Goal: Task Accomplishment & Management: Complete application form

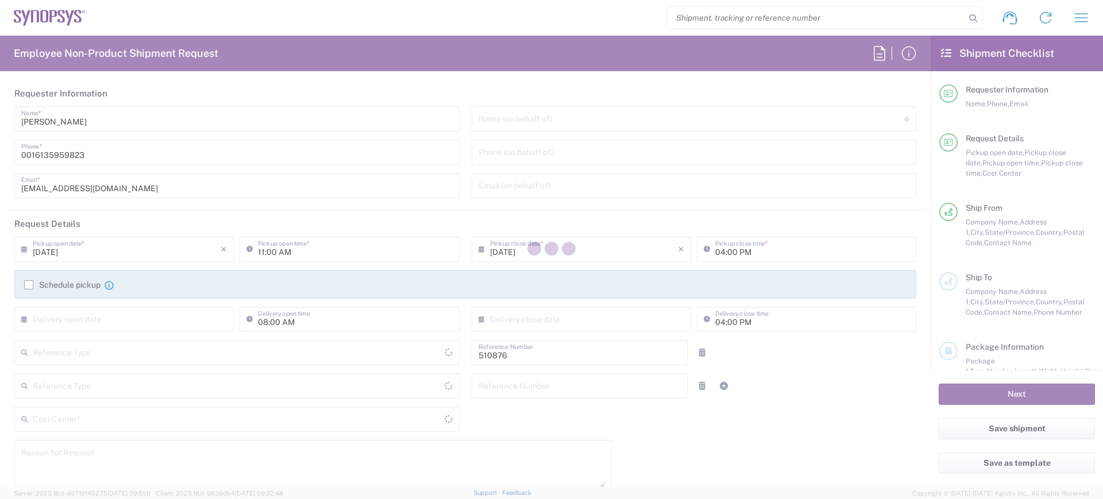
type input "Department"
type input "CA02, SG, Security IP, R&D 510876"
type input "[GEOGRAPHIC_DATA]"
type input "Delivered at Place"
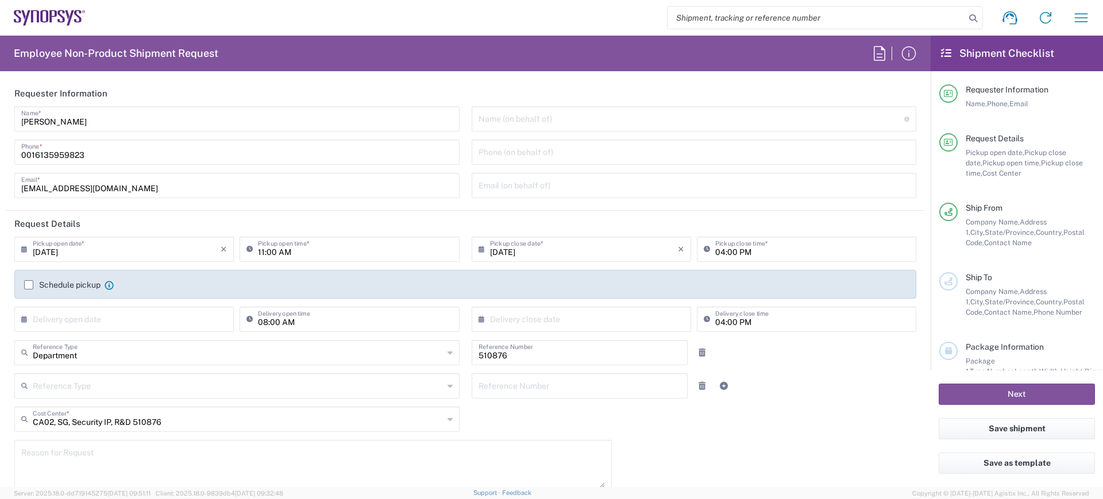
type input "[GEOGRAPHIC_DATA] CA14"
click at [501, 119] on input "text" at bounding box center [691, 118] width 426 height 20
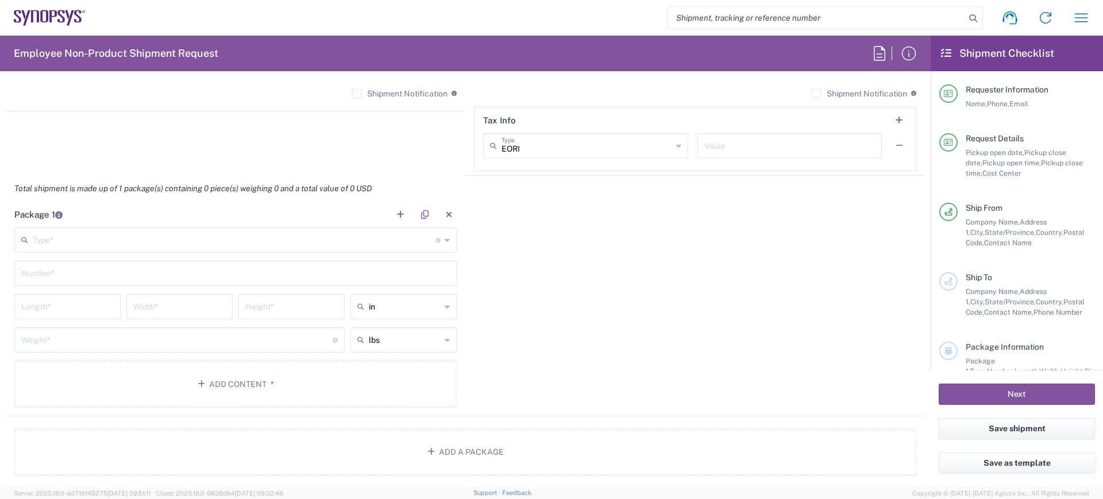
scroll to position [926, 0]
click at [231, 391] on button "Add Content *" at bounding box center [235, 387] width 442 height 47
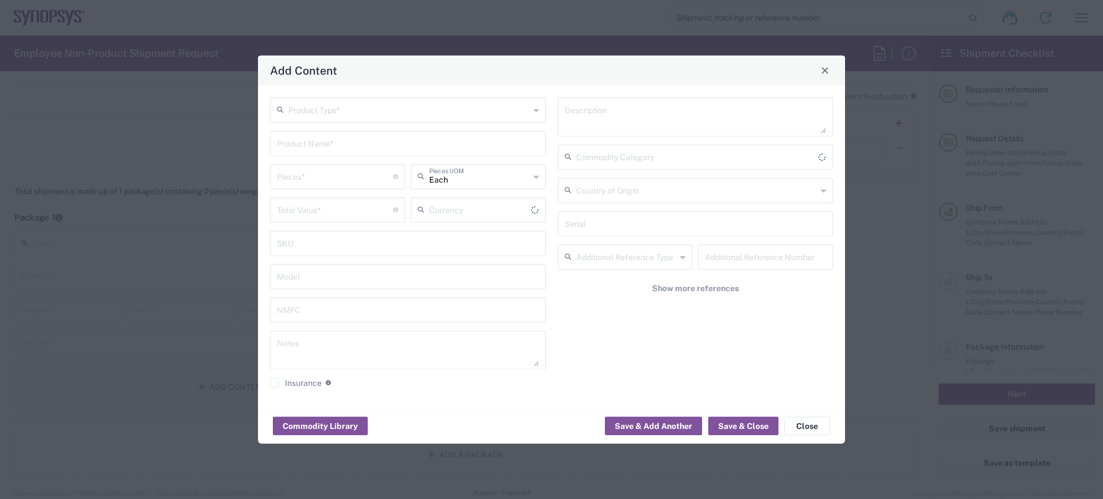
type input "US Dollar"
click at [338, 106] on input "text" at bounding box center [408, 109] width 241 height 20
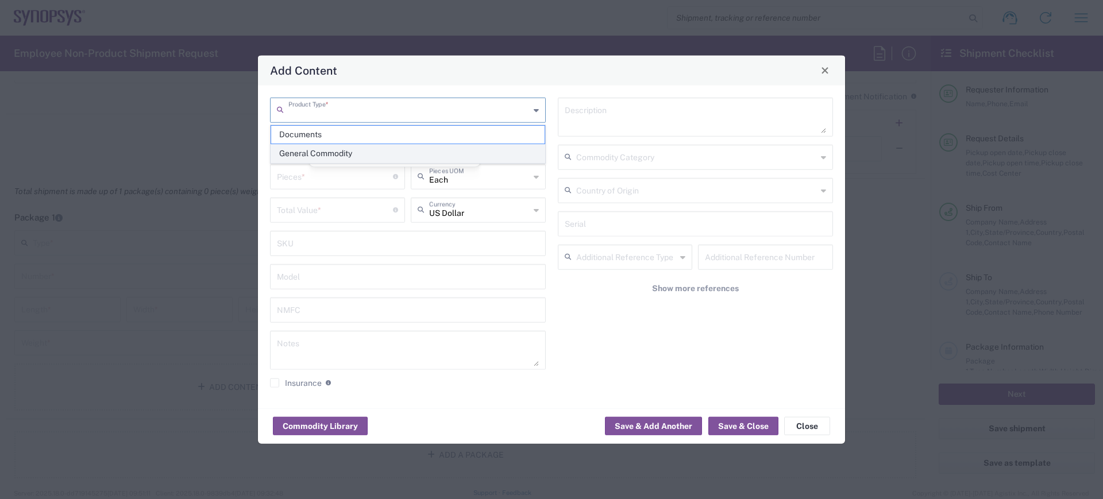
click at [330, 159] on span "General Commodity" at bounding box center [407, 154] width 273 height 18
type input "General Commodity"
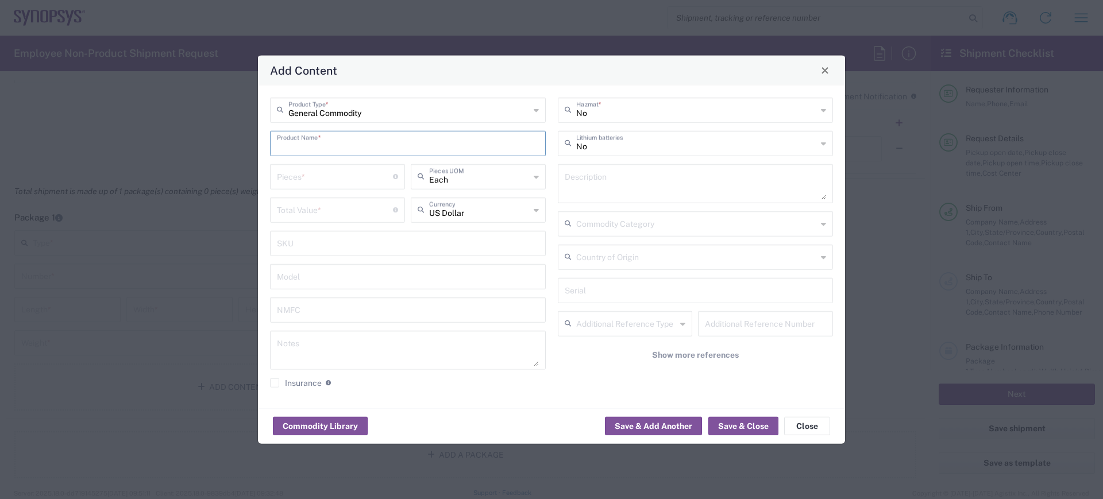
click at [324, 145] on input "text" at bounding box center [408, 142] width 262 height 20
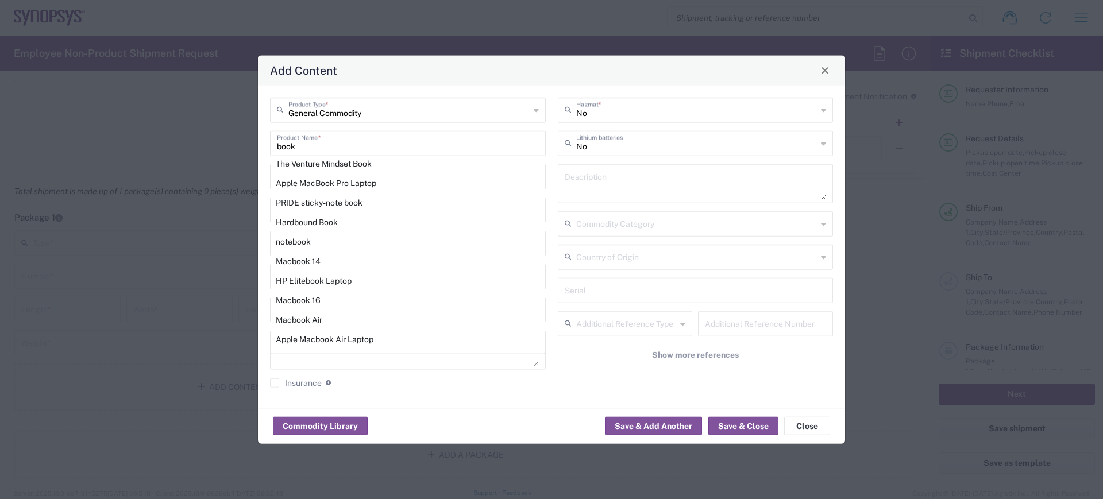
scroll to position [16, 0]
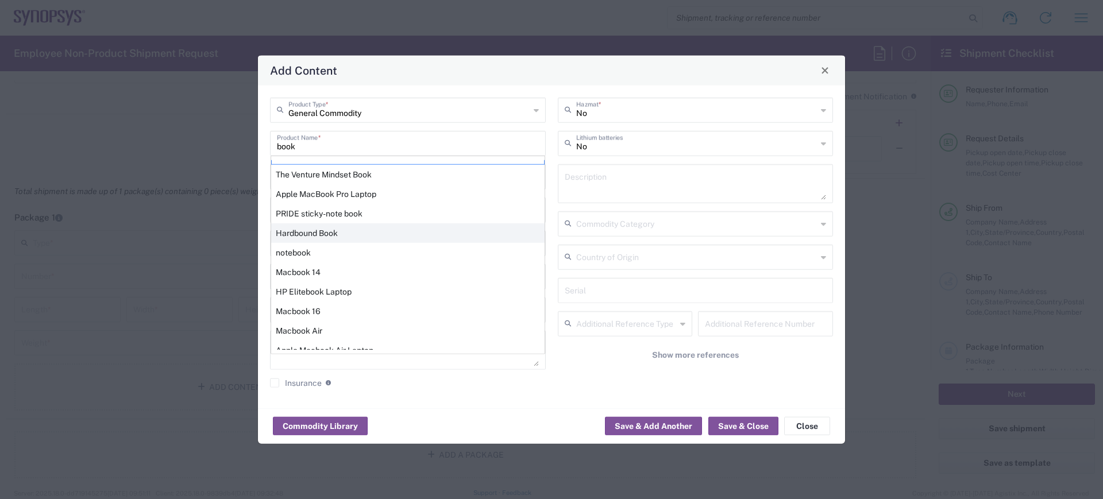
click at [282, 229] on div "Hardbound Book" at bounding box center [407, 233] width 273 height 20
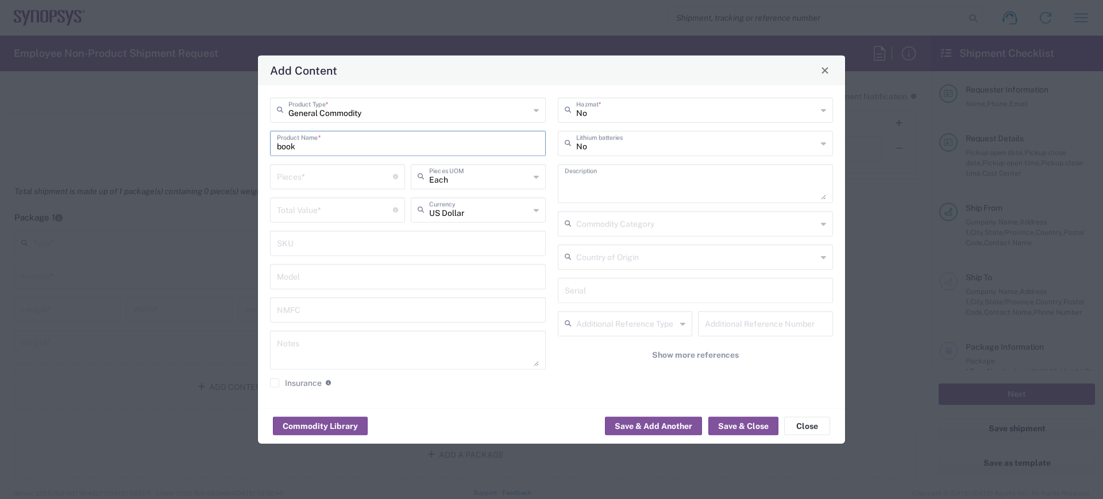
type input "Hardbound Book"
type textarea "Hardbound Book"
click at [607, 224] on input "text" at bounding box center [696, 223] width 241 height 20
click at [825, 225] on icon at bounding box center [823, 223] width 5 height 18
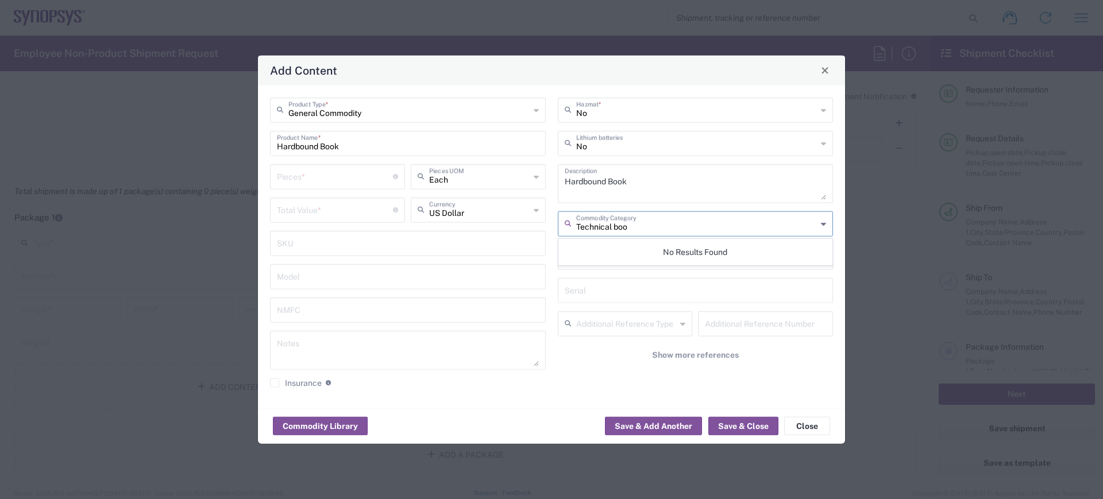
type input "Technical book"
drag, startPoint x: 639, startPoint y: 224, endPoint x: 498, endPoint y: 224, distance: 140.7
click at [498, 224] on div "General Commodity Product Type * Hardbound Book Product Name * Pieces * Number …" at bounding box center [551, 246] width 575 height 299
click at [512, 402] on div "General Commodity Product Type * Hardbound Book Product Name * Pieces * Number …" at bounding box center [551, 246] width 587 height 323
click at [324, 423] on button "Commodity Library" at bounding box center [320, 426] width 95 height 18
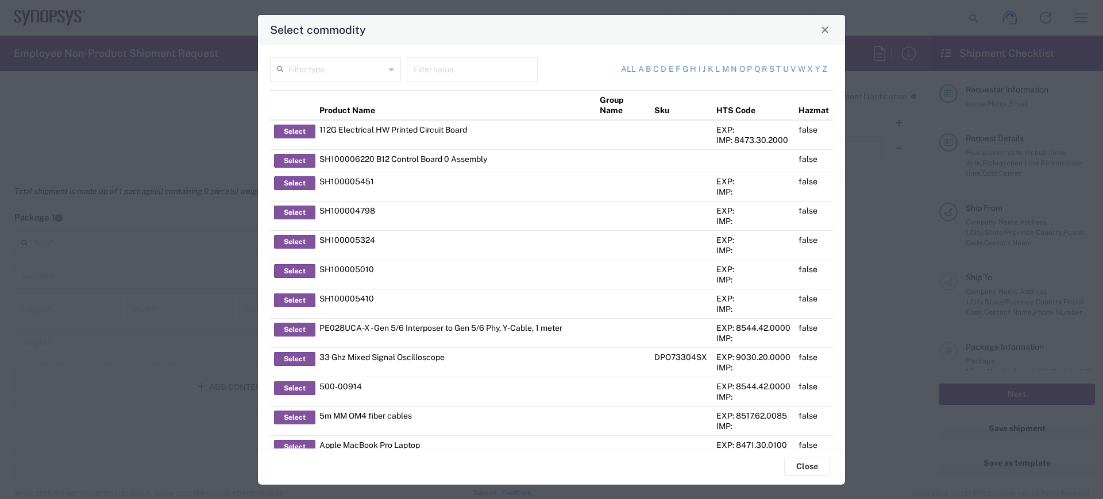
click at [389, 71] on icon at bounding box center [391, 69] width 5 height 18
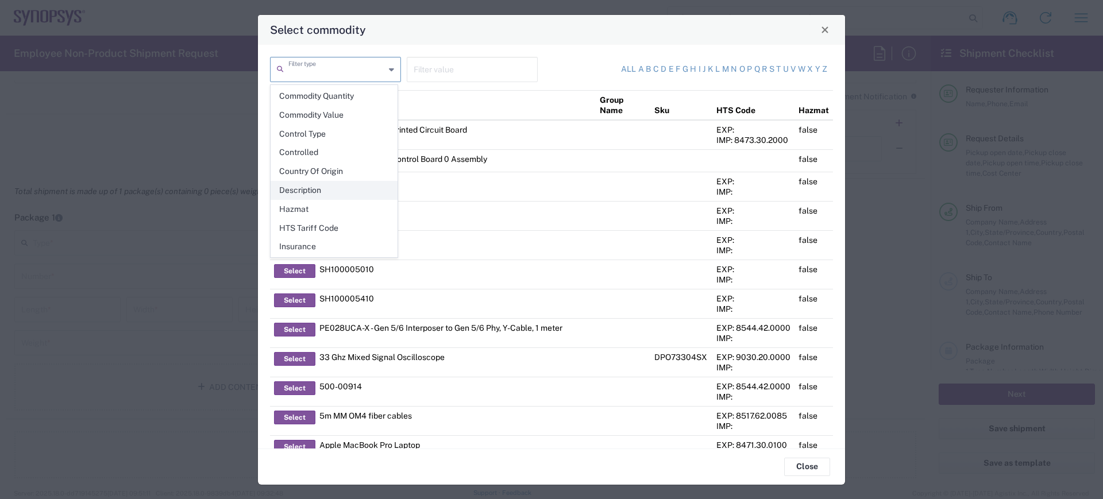
scroll to position [23, 0]
click at [312, 204] on span "Description" at bounding box center [334, 203] width 126 height 18
type input "Description"
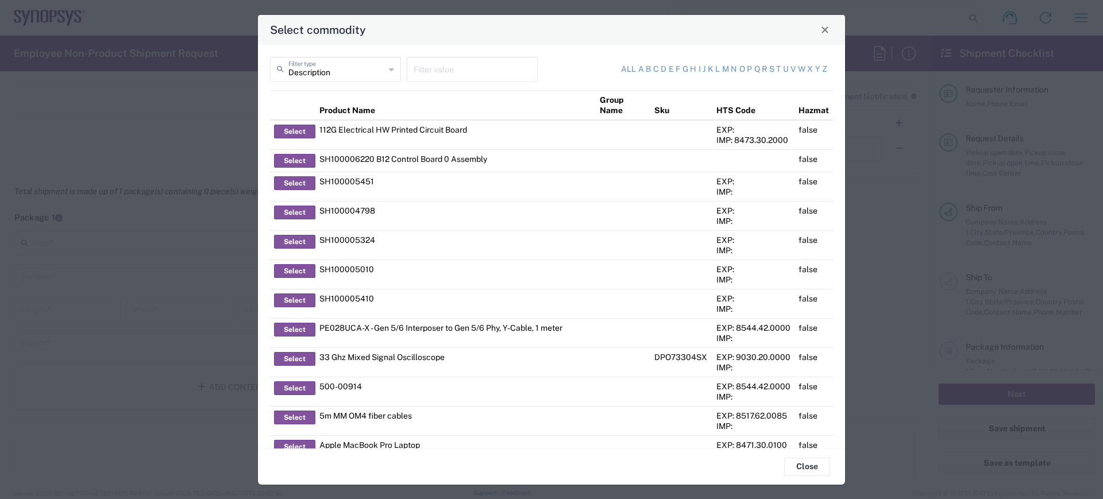
click at [421, 67] on input "text" at bounding box center [472, 69] width 117 height 20
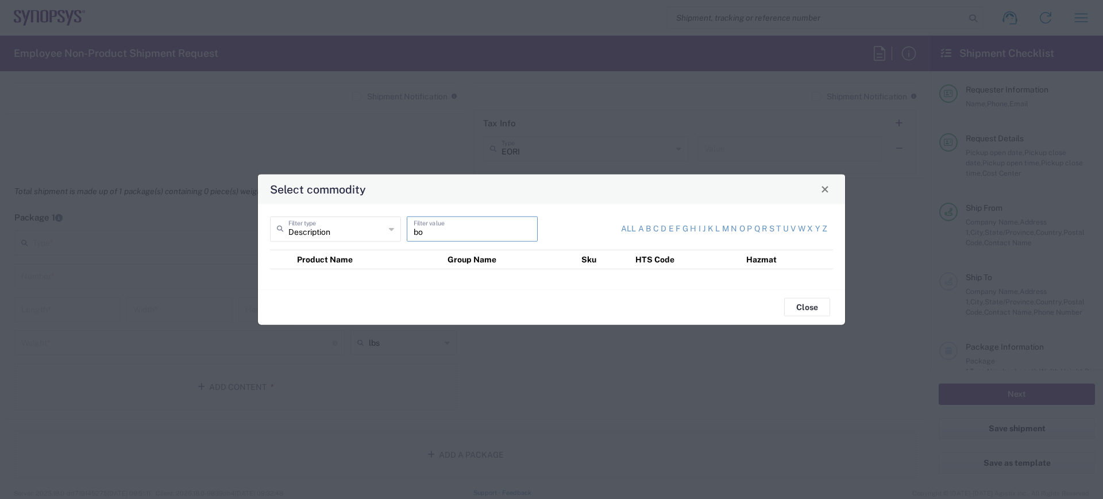
type input "b"
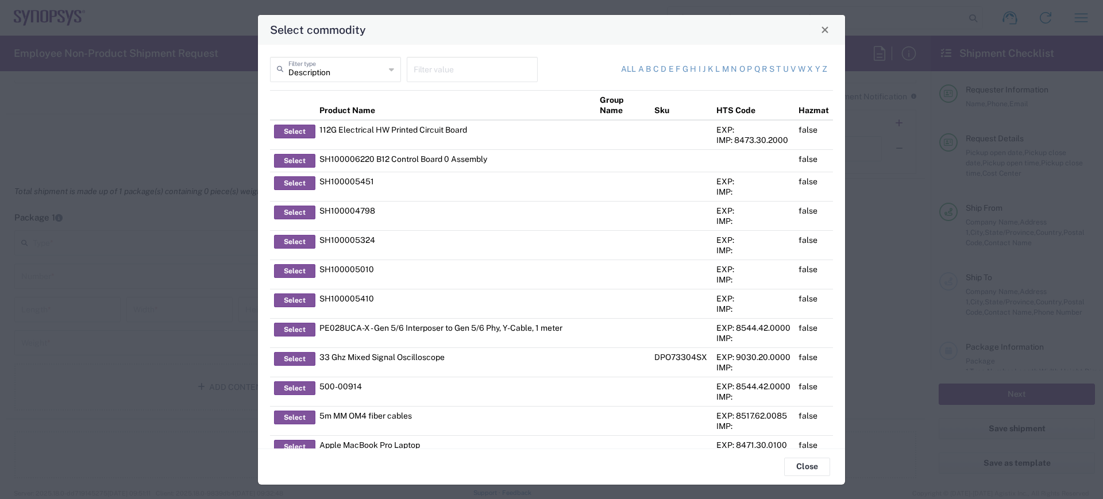
click at [389, 71] on icon at bounding box center [391, 69] width 5 height 18
type input "Description"
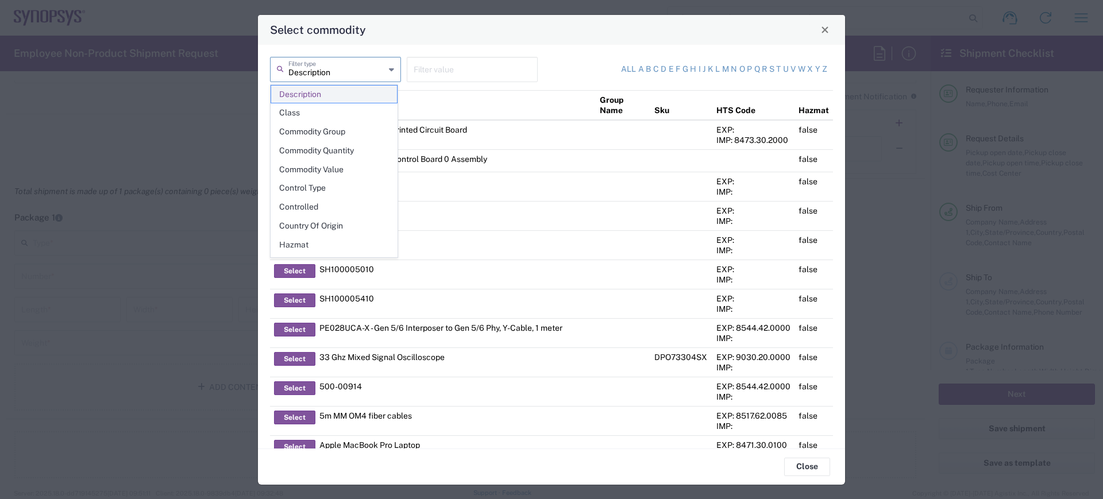
click at [346, 91] on span "Description" at bounding box center [334, 95] width 126 height 18
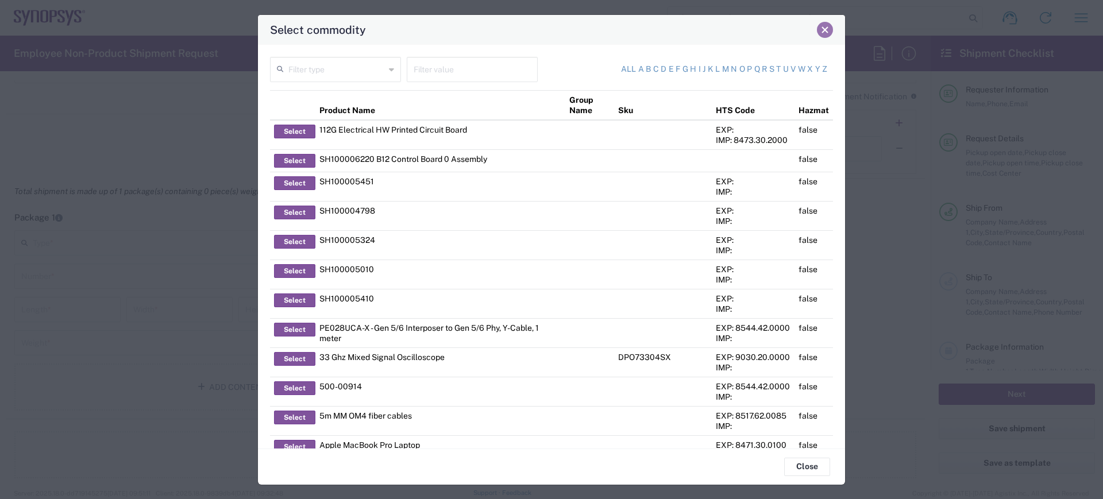
click at [825, 29] on span "Close" at bounding box center [825, 30] width 8 height 8
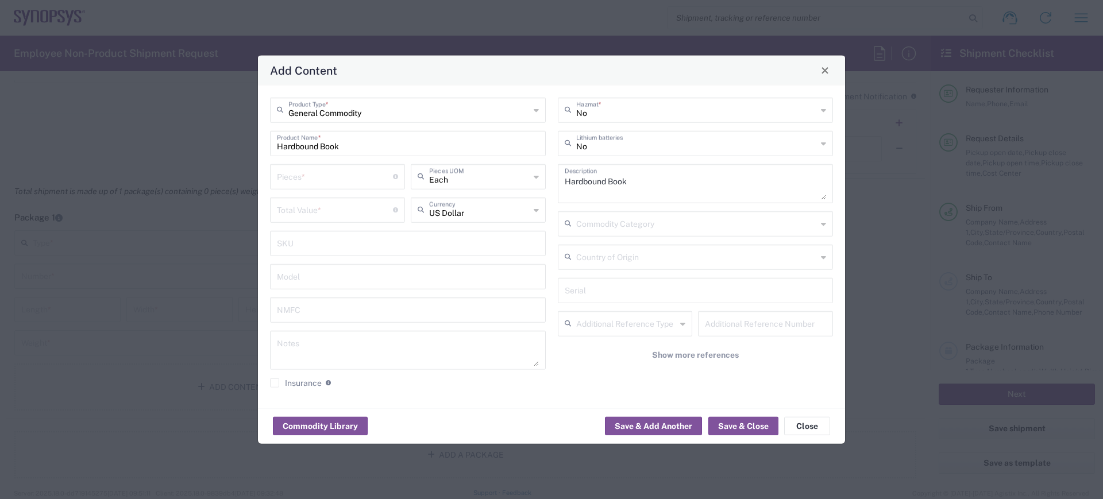
click at [356, 137] on input "Hardbound Book" at bounding box center [408, 142] width 262 height 20
click at [538, 111] on icon at bounding box center [536, 110] width 5 height 18
type input "General Commodity"
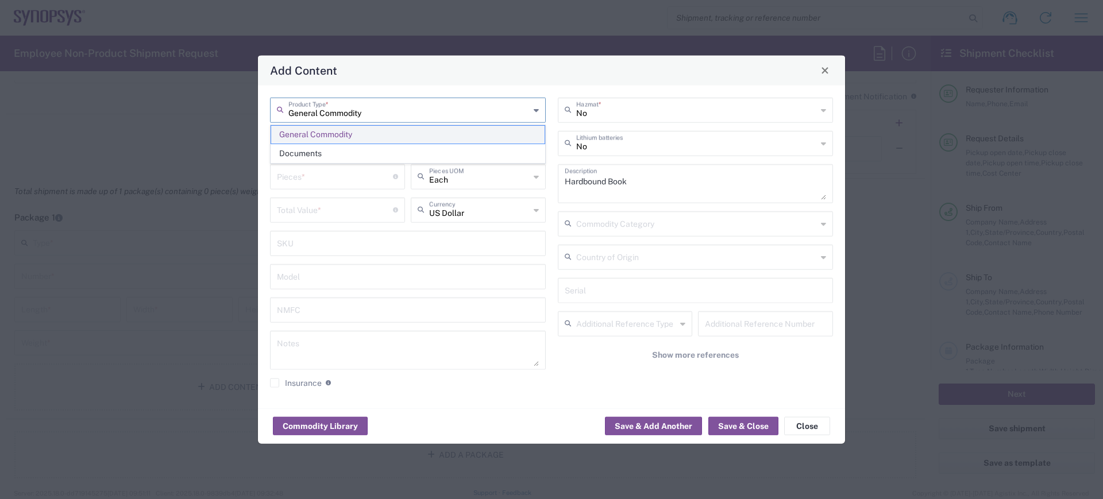
click at [327, 133] on span "General Commodity" at bounding box center [407, 135] width 273 height 18
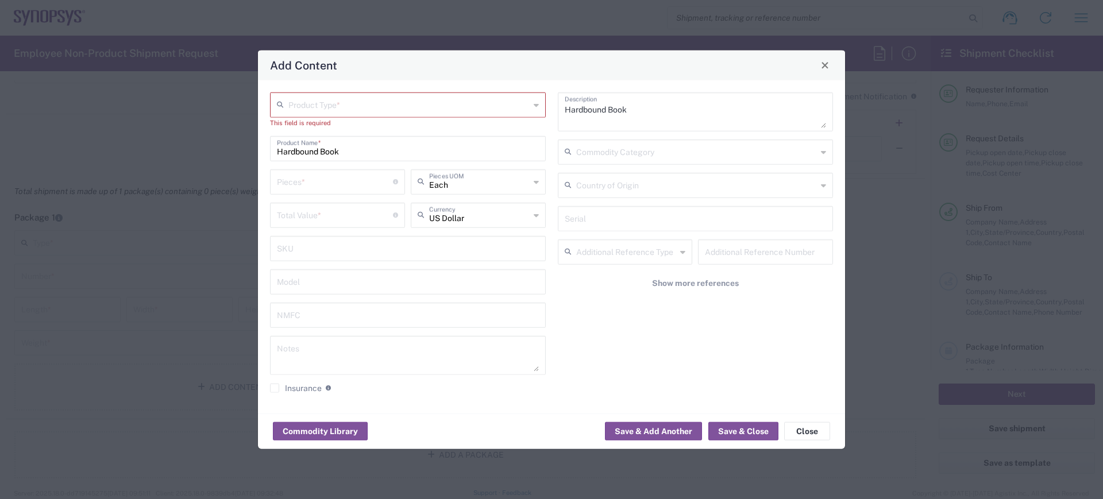
click at [536, 102] on icon at bounding box center [536, 104] width 5 height 18
click at [330, 145] on span "General Commodity" at bounding box center [407, 149] width 273 height 18
type input "General Commodity"
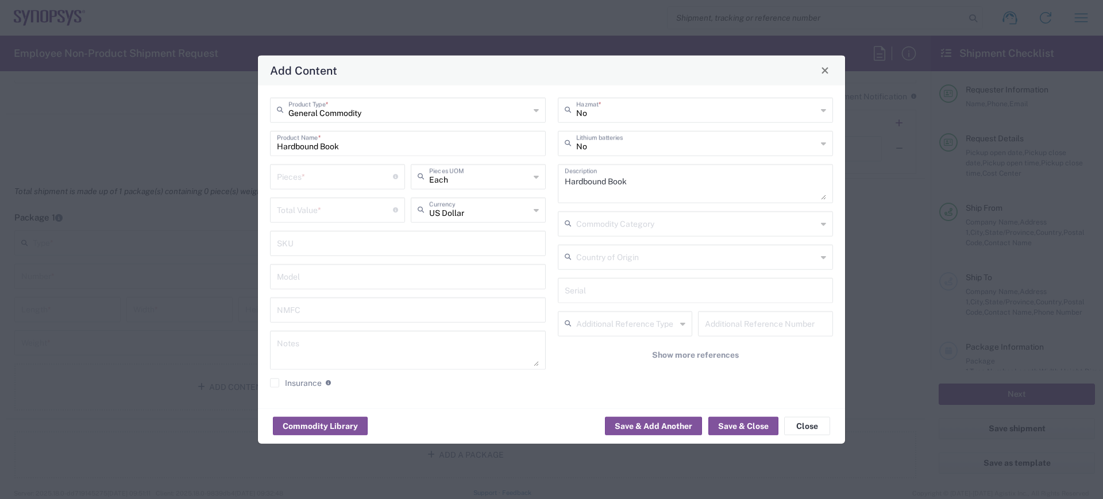
click at [381, 150] on input "Hardbound Book" at bounding box center [408, 142] width 262 height 20
drag, startPoint x: 380, startPoint y: 149, endPoint x: 149, endPoint y: 151, distance: 230.9
click at [149, 151] on div "Add Content General Commodity Product Type * Hardbound Book Product Name * Piec…" at bounding box center [551, 249] width 1103 height 499
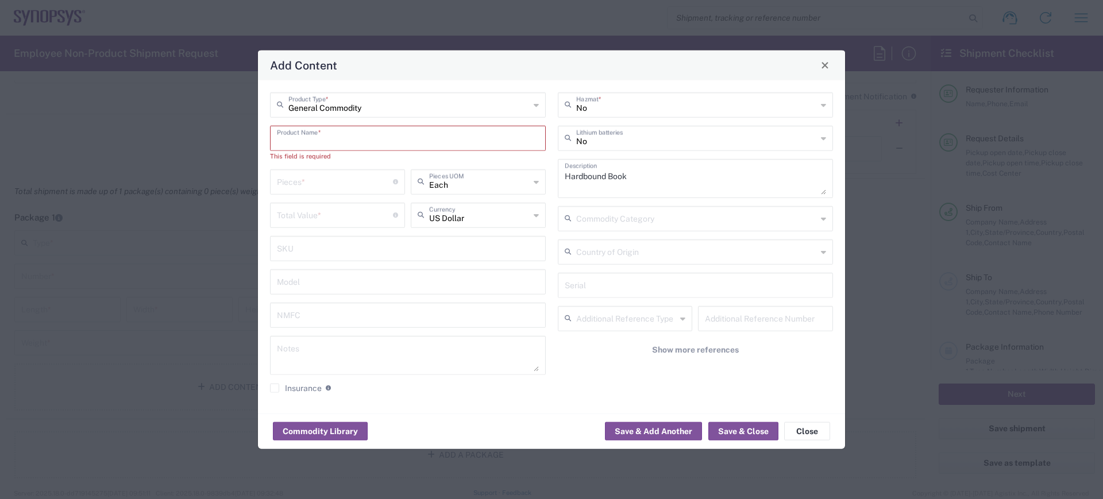
click at [159, 231] on div "Add Content General Commodity Product Type * Product Name * This field is requi…" at bounding box center [551, 249] width 1103 height 499
click at [315, 136] on input "text" at bounding box center [408, 137] width 262 height 20
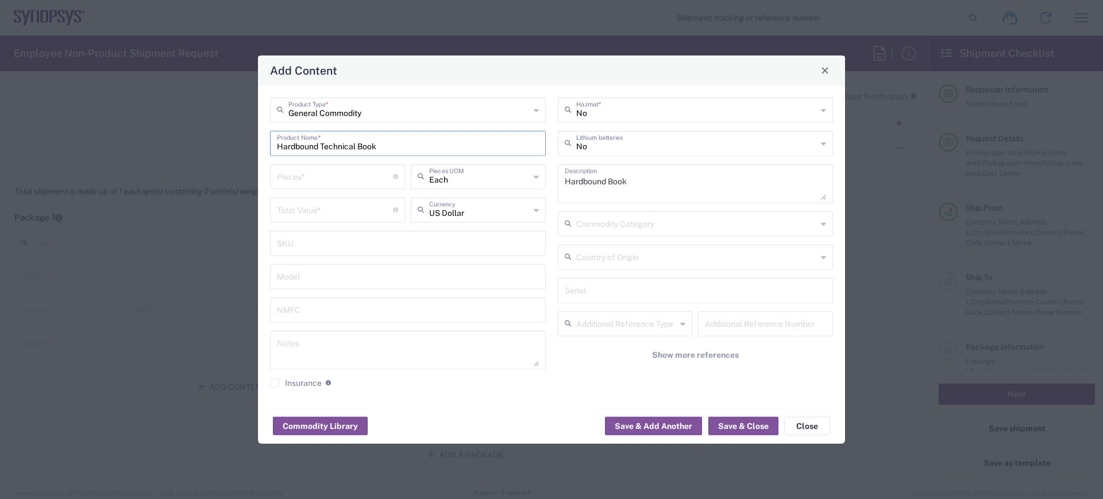
type input "Hardbound Technical Book"
click at [290, 171] on input "number" at bounding box center [335, 175] width 116 height 20
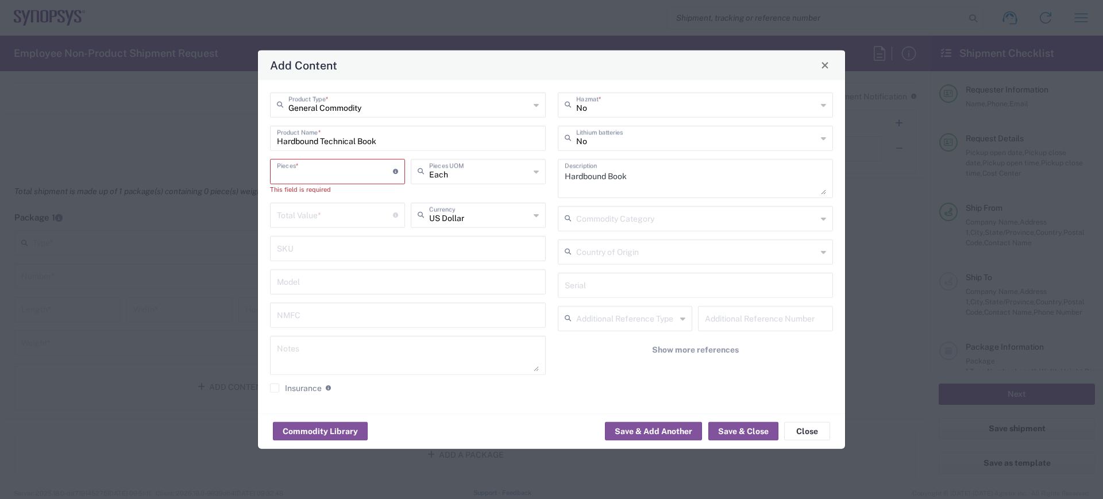
click at [530, 211] on div "US Dollar Currency" at bounding box center [478, 214] width 135 height 25
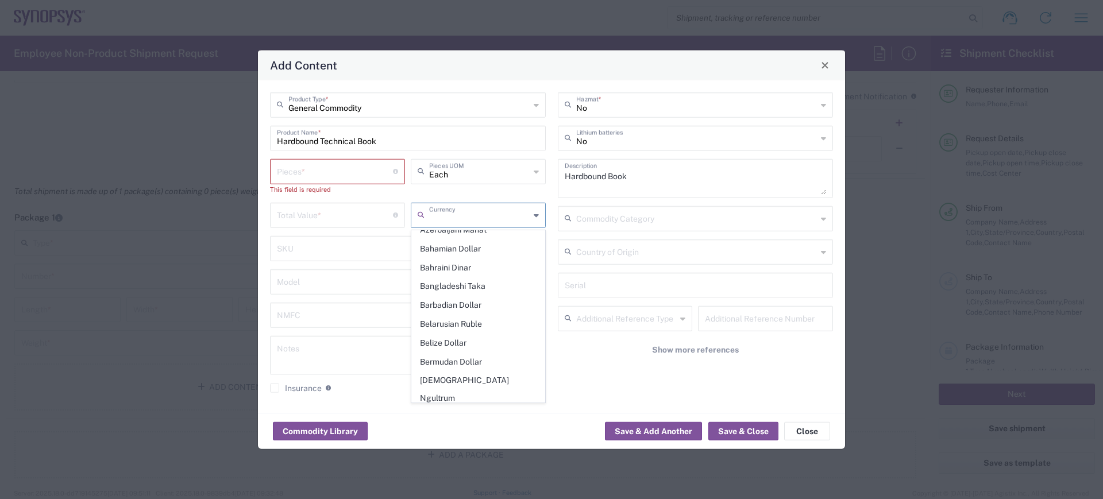
scroll to position [503, 0]
click at [454, 329] on span "Canadian Dollar" at bounding box center [478, 338] width 133 height 18
type input "Canadian Dollar"
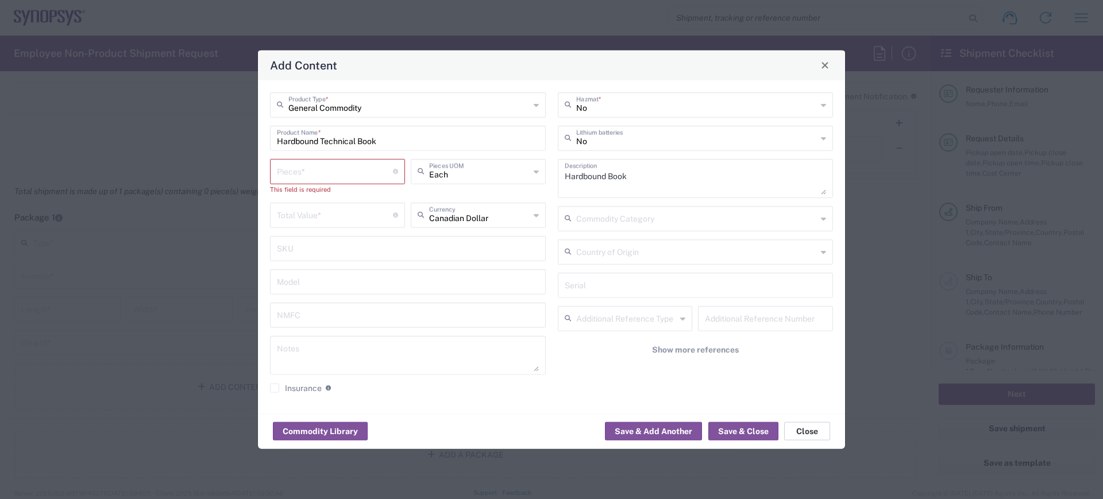
click at [809, 431] on button "Close" at bounding box center [807, 431] width 46 height 18
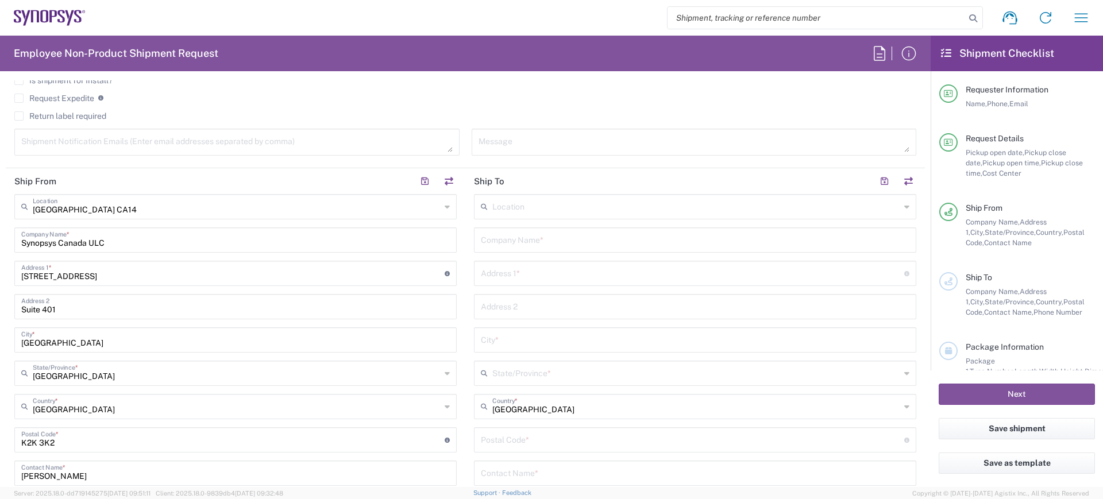
scroll to position [64, 0]
